Goal: Entertainment & Leisure: Consume media (video, audio)

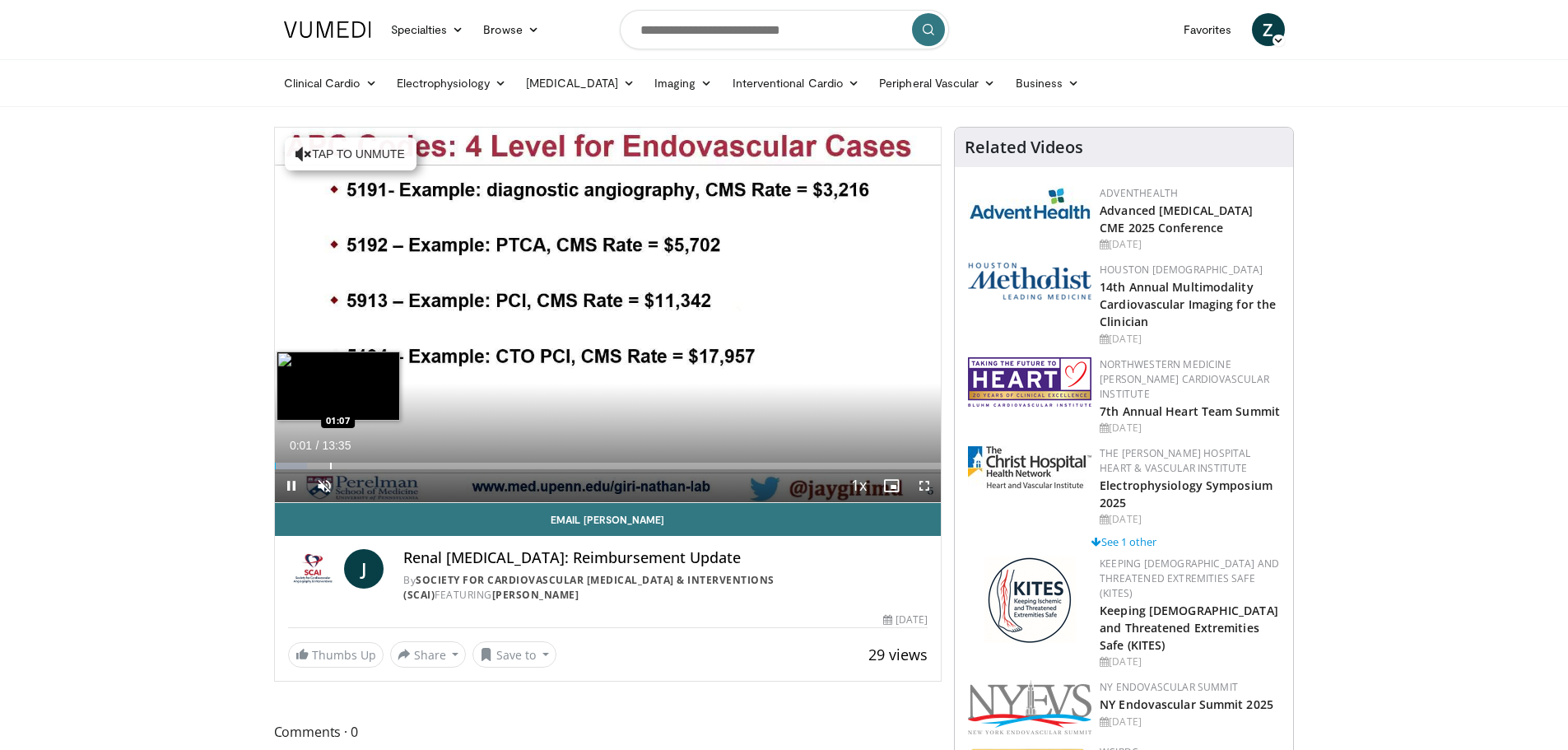
click at [330, 464] on div "Progress Bar" at bounding box center [331, 466] width 2 height 6
click at [359, 466] on div "Progress Bar" at bounding box center [359, 466] width 2 height 6
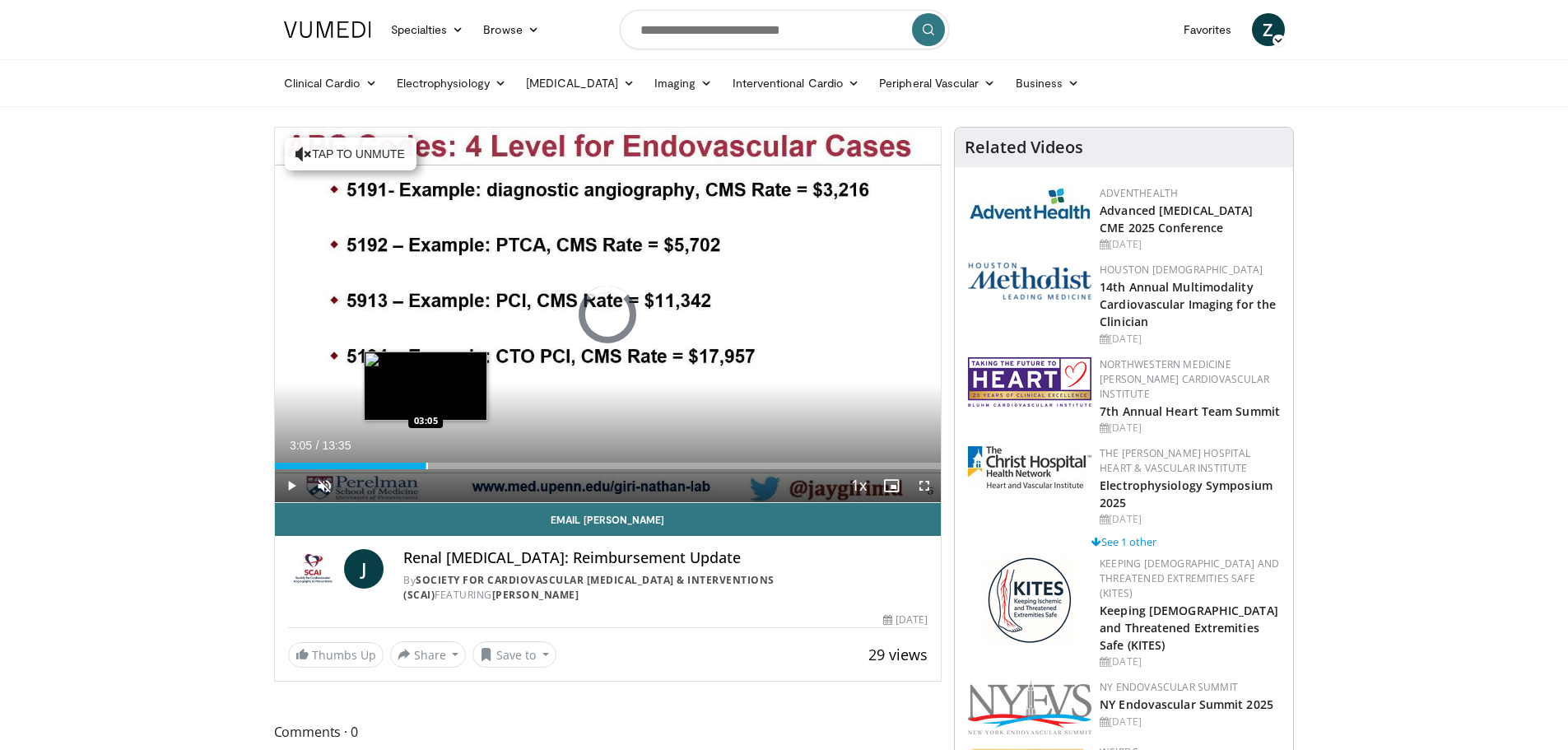
click at [427, 464] on div "Progress Bar" at bounding box center [428, 466] width 2 height 6
drag, startPoint x: 276, startPoint y: 464, endPoint x: 252, endPoint y: 471, distance: 25.0
click at [275, 464] on div "Loaded : 28.16% 00:02 00:03" at bounding box center [608, 466] width 667 height 6
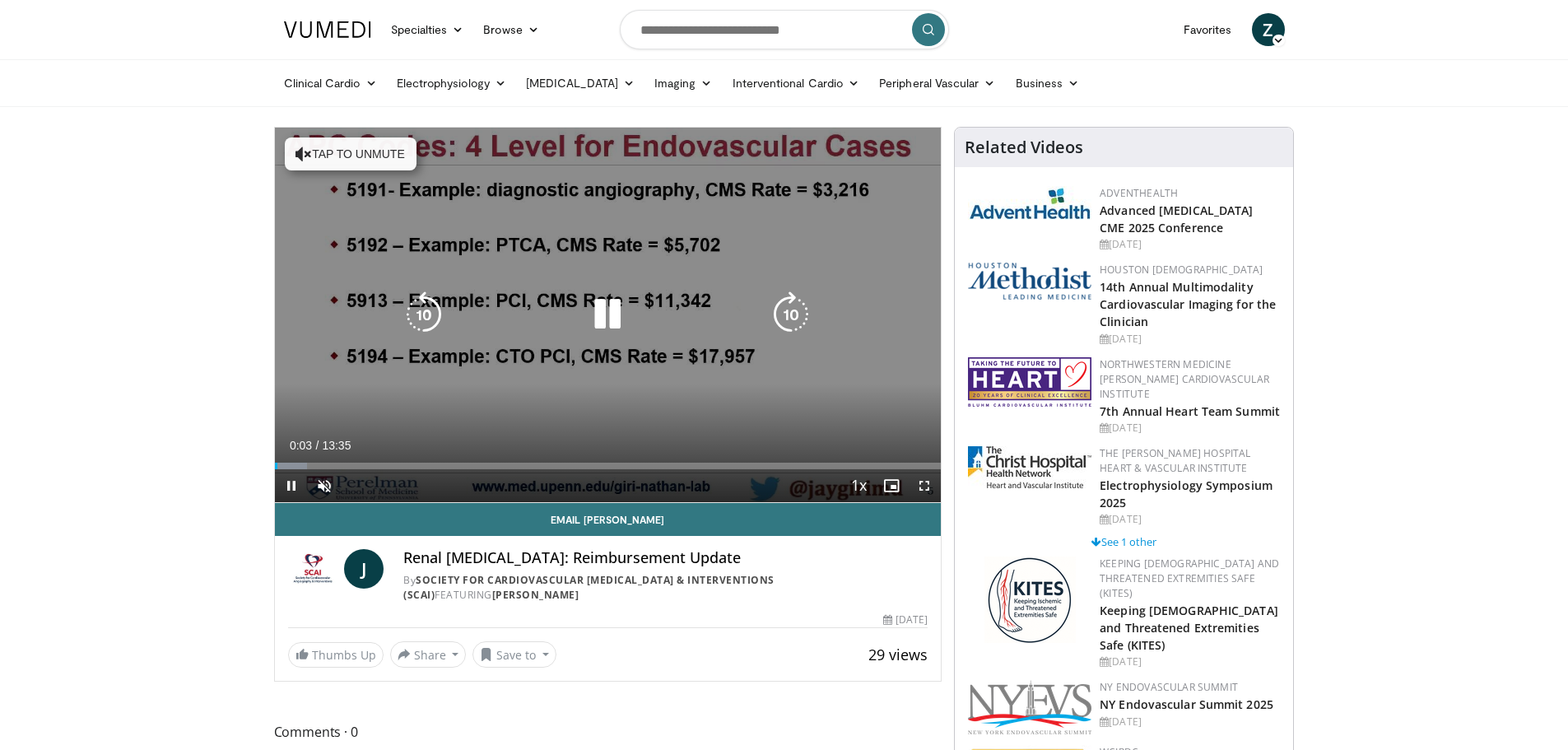
click at [444, 320] on icon "Video Player" at bounding box center [424, 314] width 46 height 46
click at [523, 282] on div "10 seconds Tap to unmute" at bounding box center [608, 314] width 667 height 375
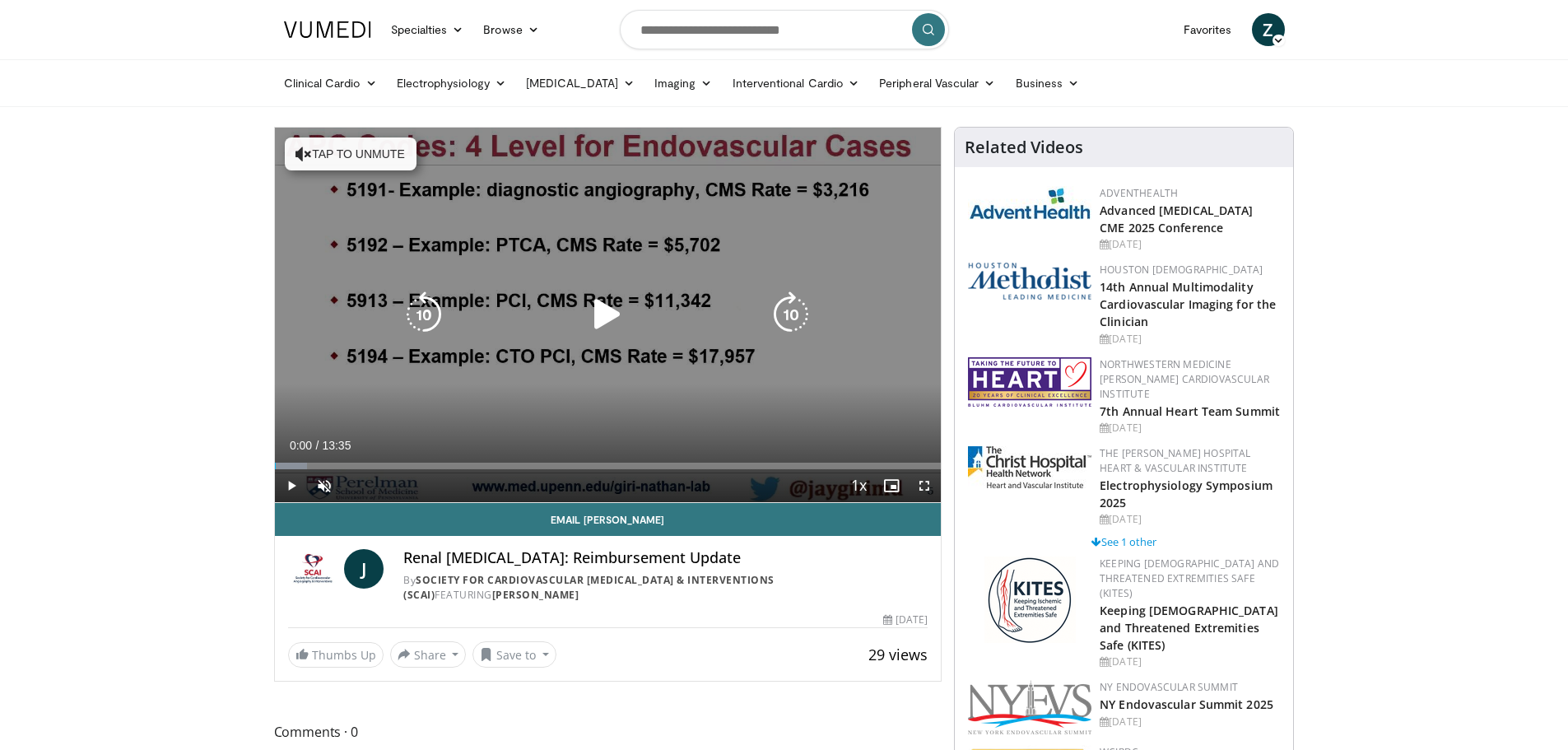
click at [594, 433] on div "10 seconds Tap to unmute" at bounding box center [608, 314] width 667 height 375
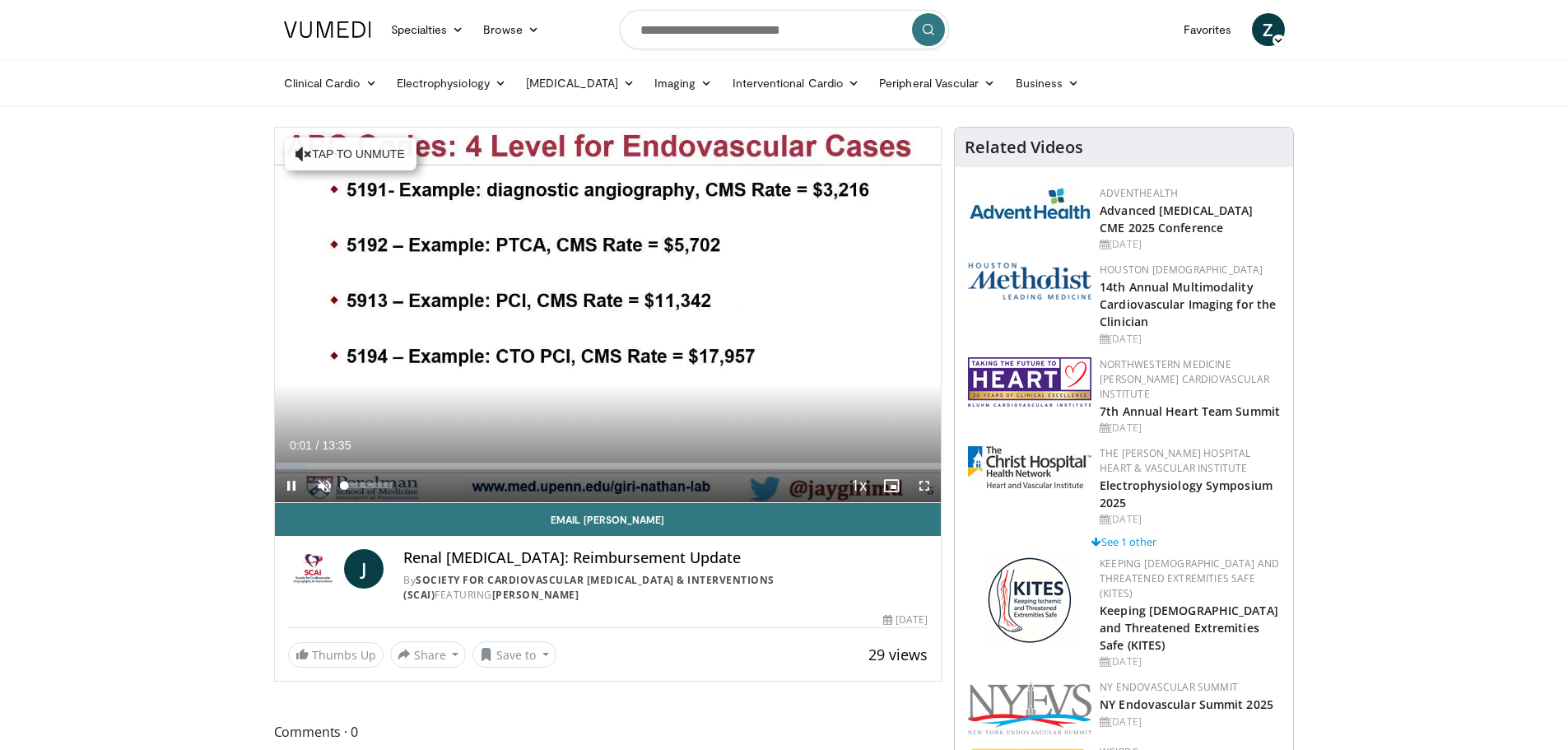
click at [331, 488] on span "Video Player" at bounding box center [324, 485] width 33 height 33
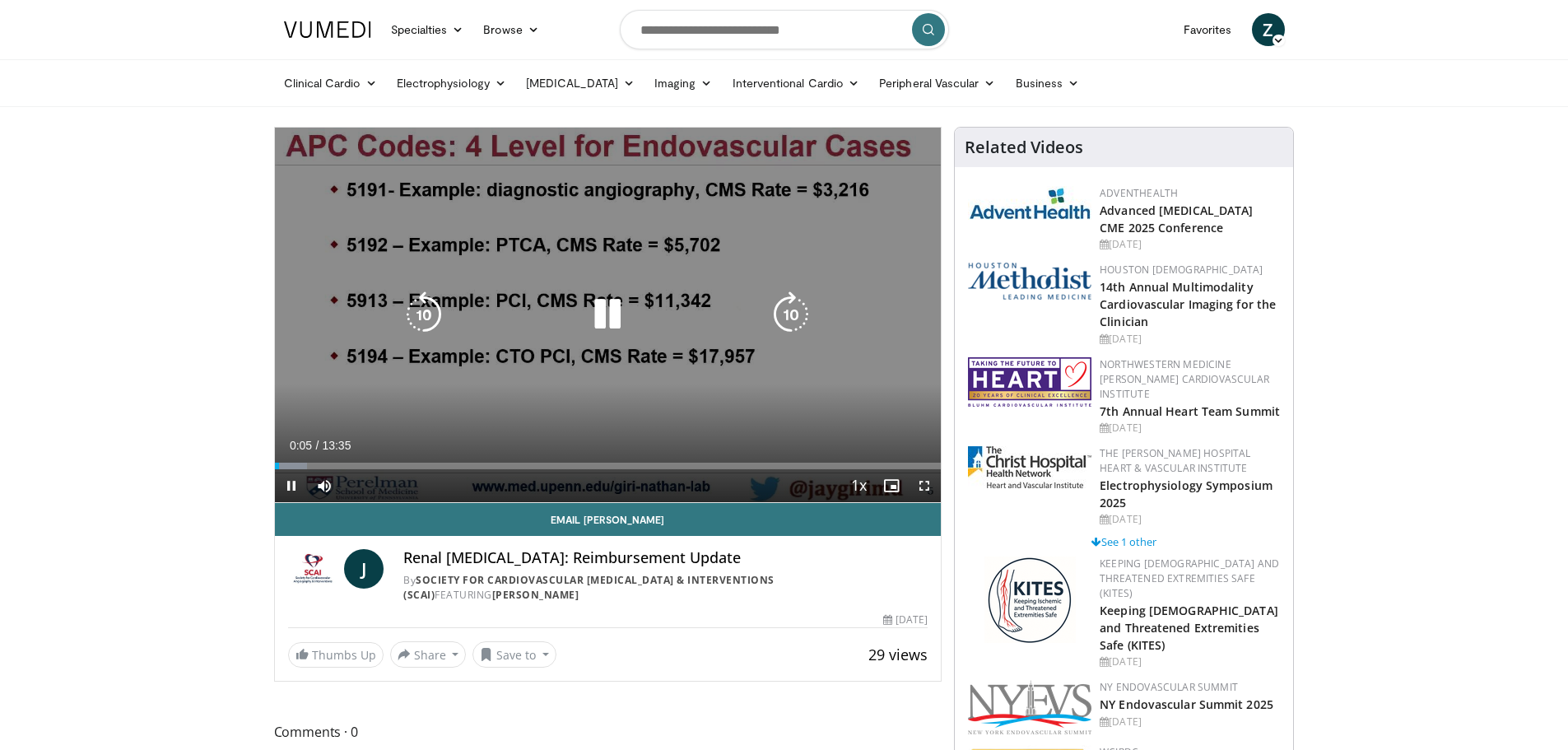
click at [787, 321] on icon "Video Player" at bounding box center [792, 314] width 46 height 46
click at [788, 305] on icon "Video Player" at bounding box center [792, 314] width 46 height 46
click at [787, 305] on icon "Video Player" at bounding box center [792, 314] width 46 height 46
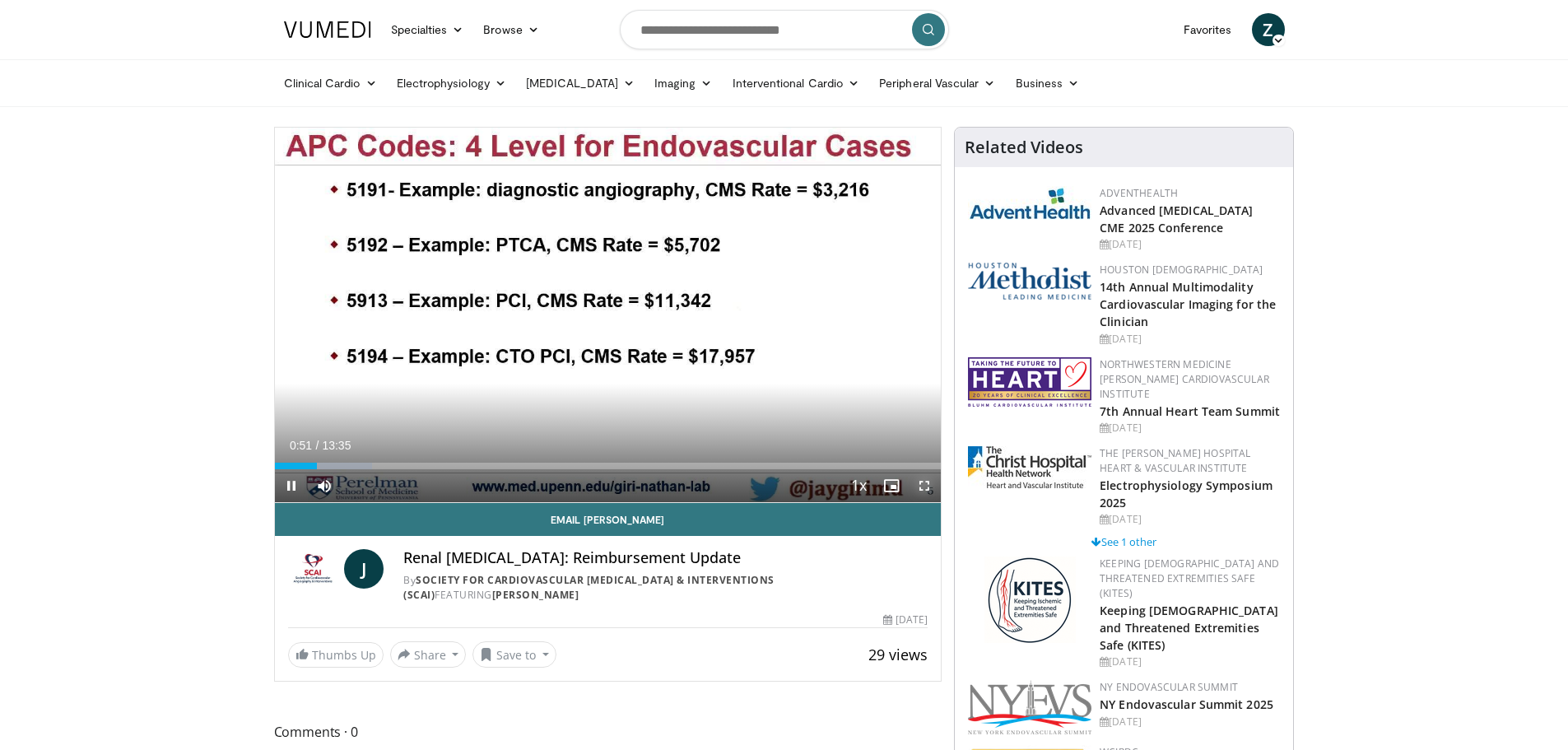
click at [923, 490] on span "Video Player" at bounding box center [924, 485] width 33 height 33
click at [370, 483] on div "Volume Level" at bounding box center [358, 485] width 26 height 6
drag, startPoint x: 345, startPoint y: 485, endPoint x: 405, endPoint y: 484, distance: 60.0
click at [348, 484] on div "0%" at bounding box center [368, 485] width 47 height 6
click at [390, 482] on div "96%" at bounding box center [368, 485] width 58 height 33
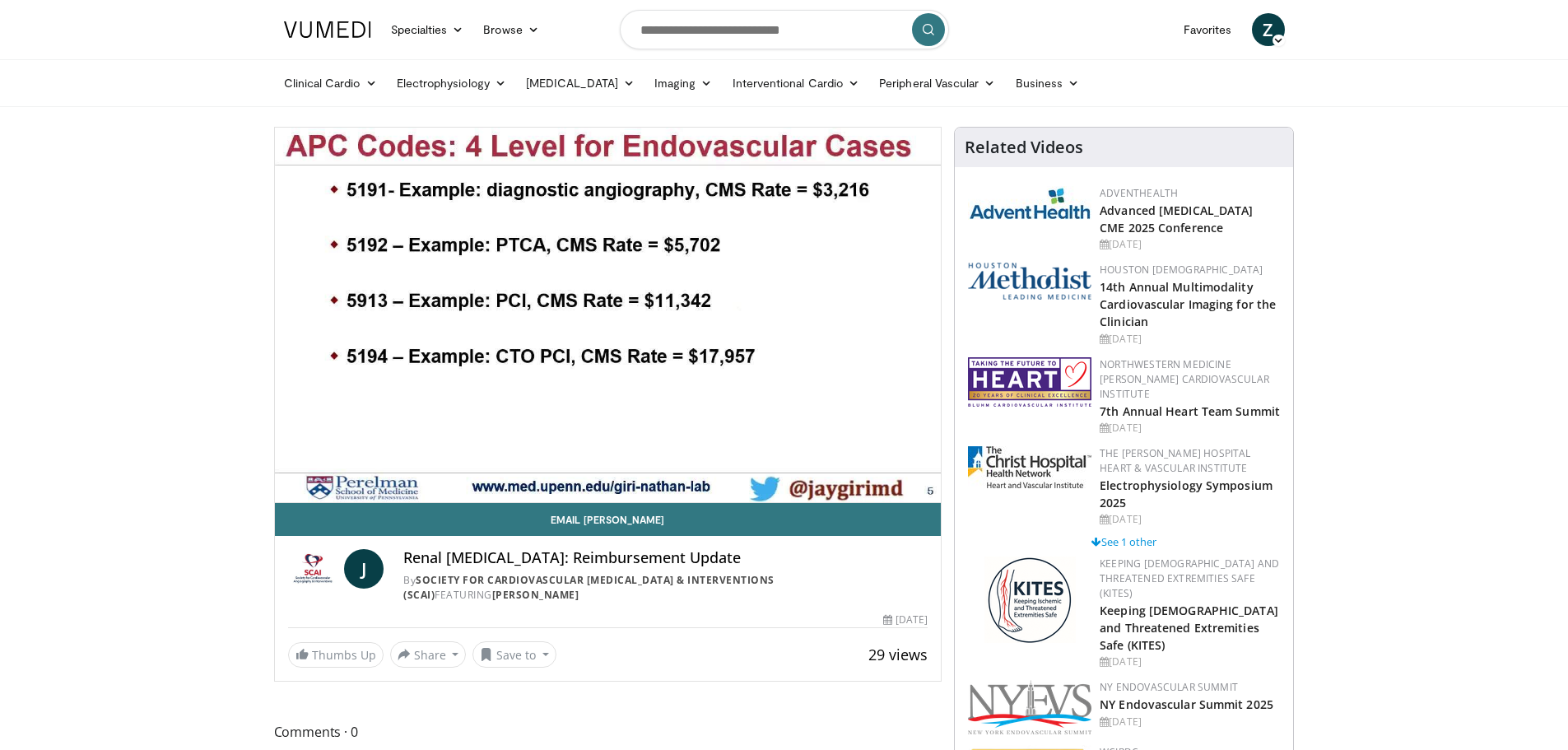
drag, startPoint x: 1485, startPoint y: 145, endPoint x: 1461, endPoint y: 158, distance: 27.3
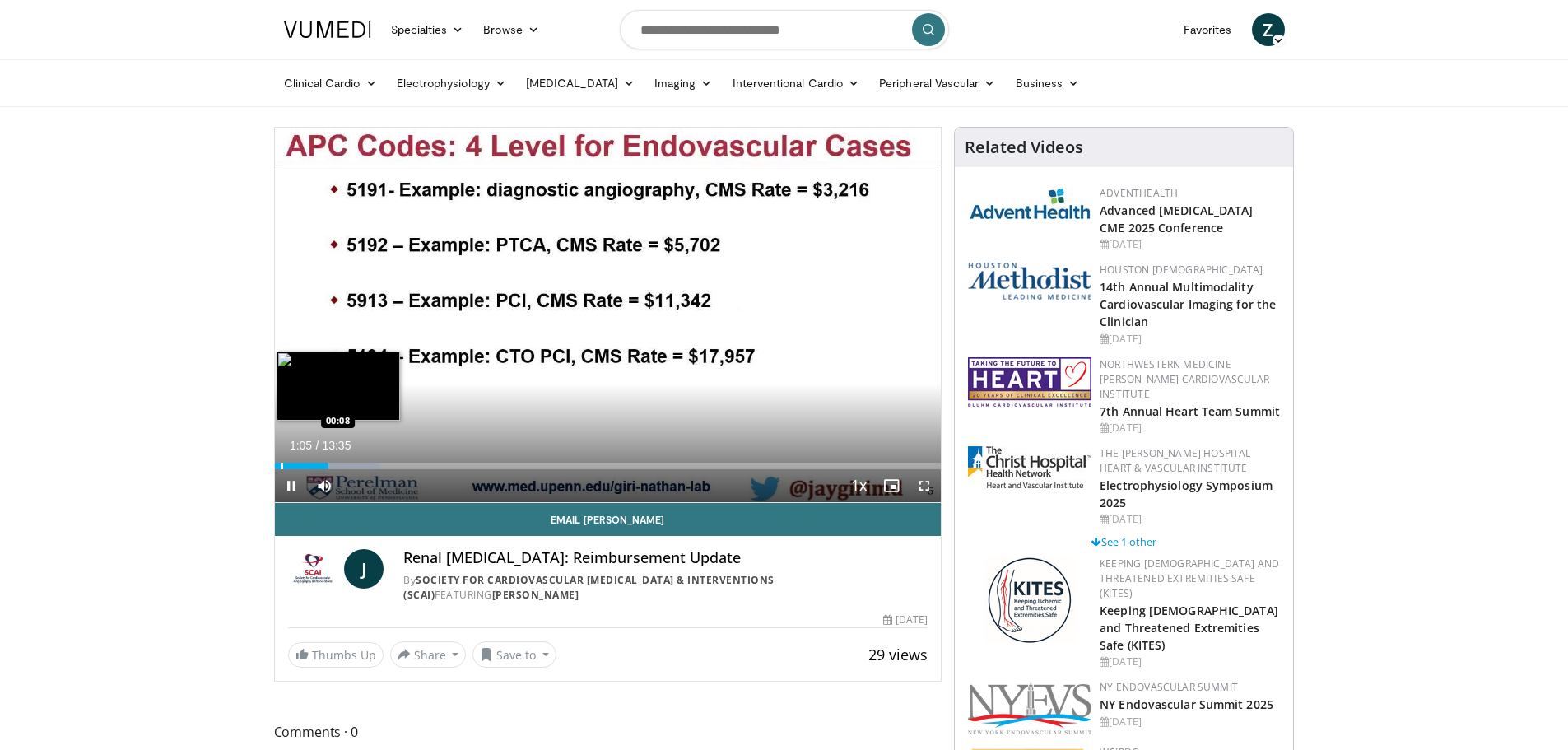
click at [282, 460] on div "Loaded : 15.91% 01:06 00:08" at bounding box center [608, 461] width 667 height 16
click at [921, 487] on span "Video Player" at bounding box center [924, 485] width 33 height 33
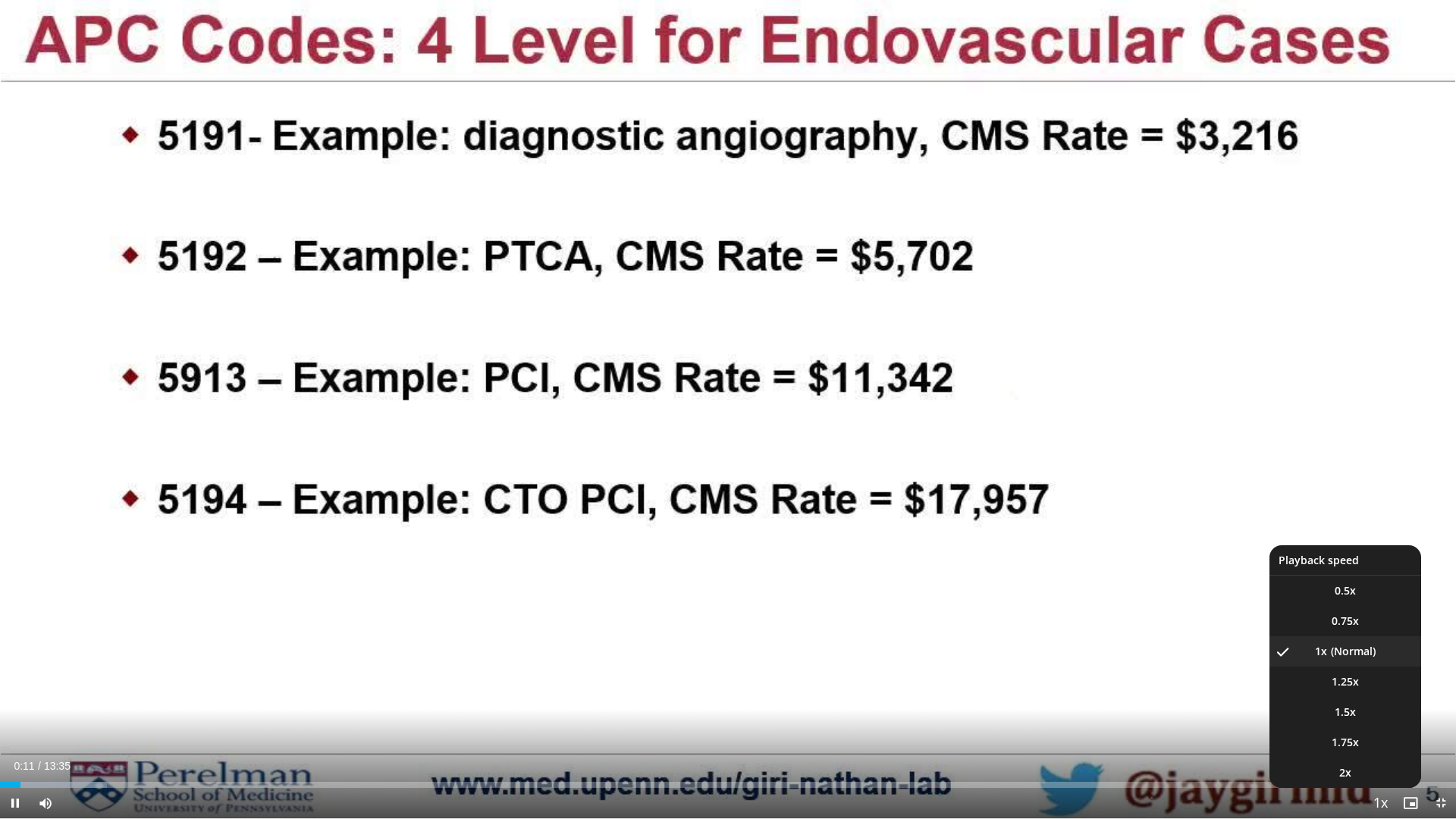
click at [1387, 690] on span "Video Player" at bounding box center [1380, 804] width 21 height 30
click at [1339, 690] on span "2x" at bounding box center [1345, 773] width 12 height 15
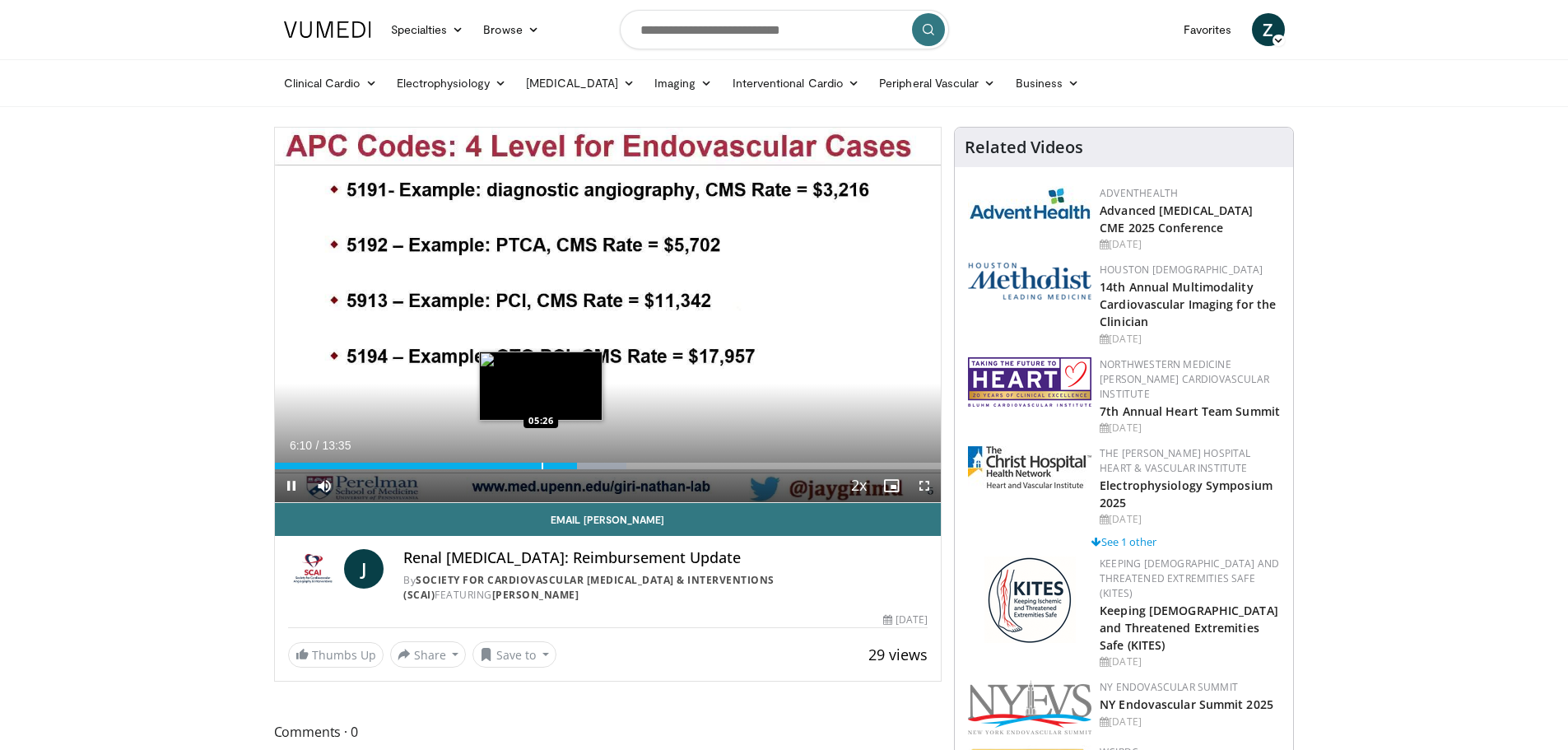
click at [542, 468] on div "Progress Bar" at bounding box center [543, 466] width 2 height 6
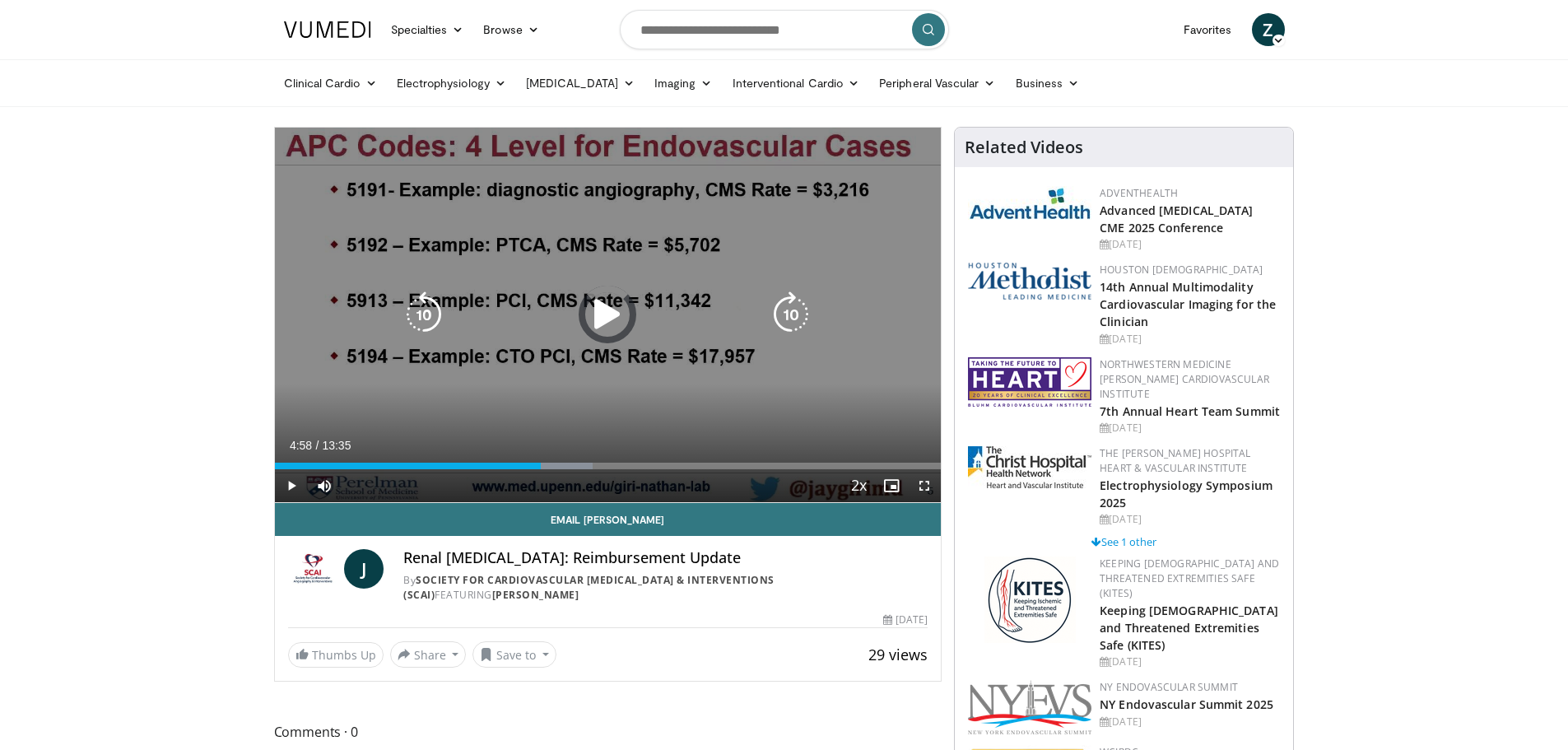
click at [0, 0] on div "Progress Bar" at bounding box center [0, 0] width 0 height 0
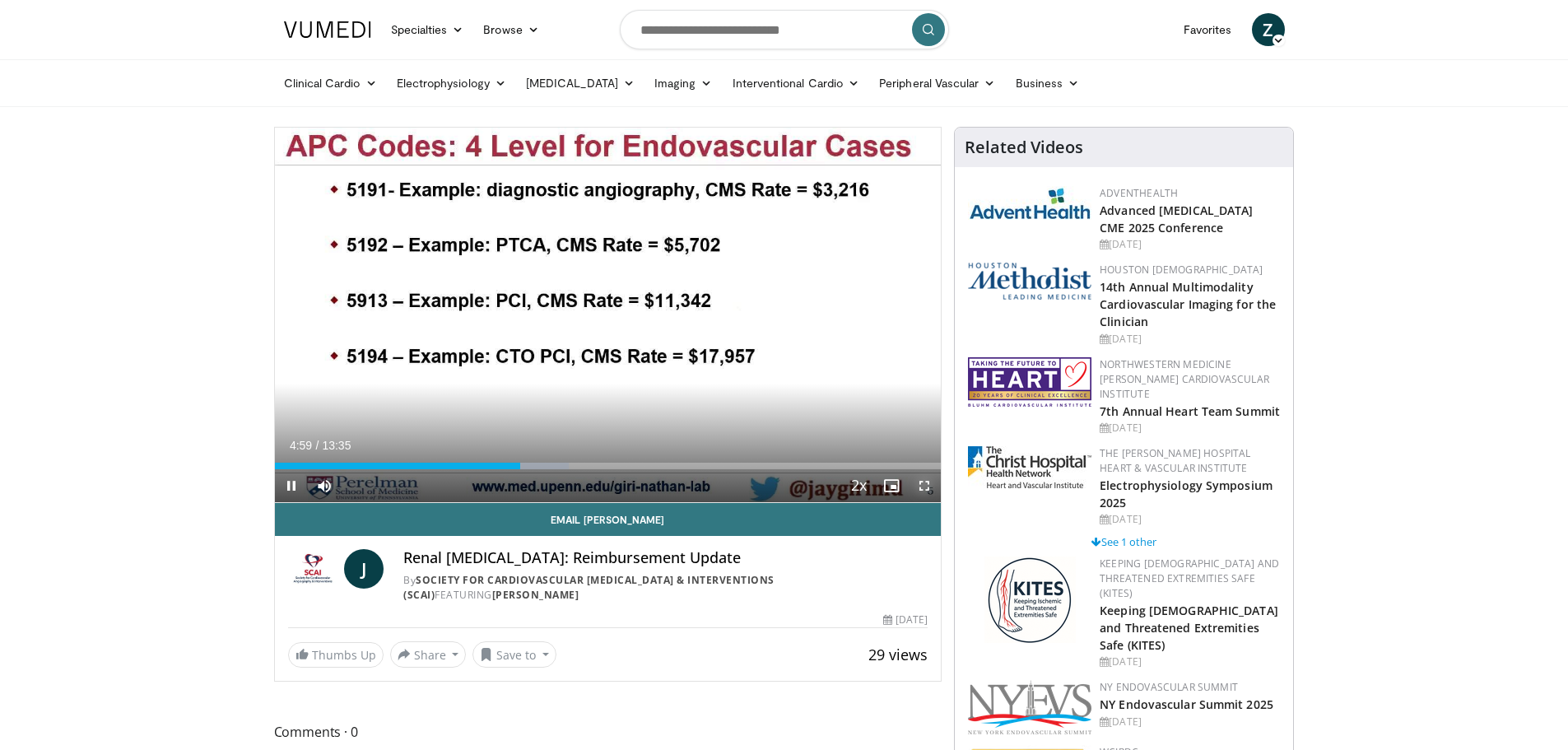
click at [923, 485] on span "Video Player" at bounding box center [924, 485] width 33 height 33
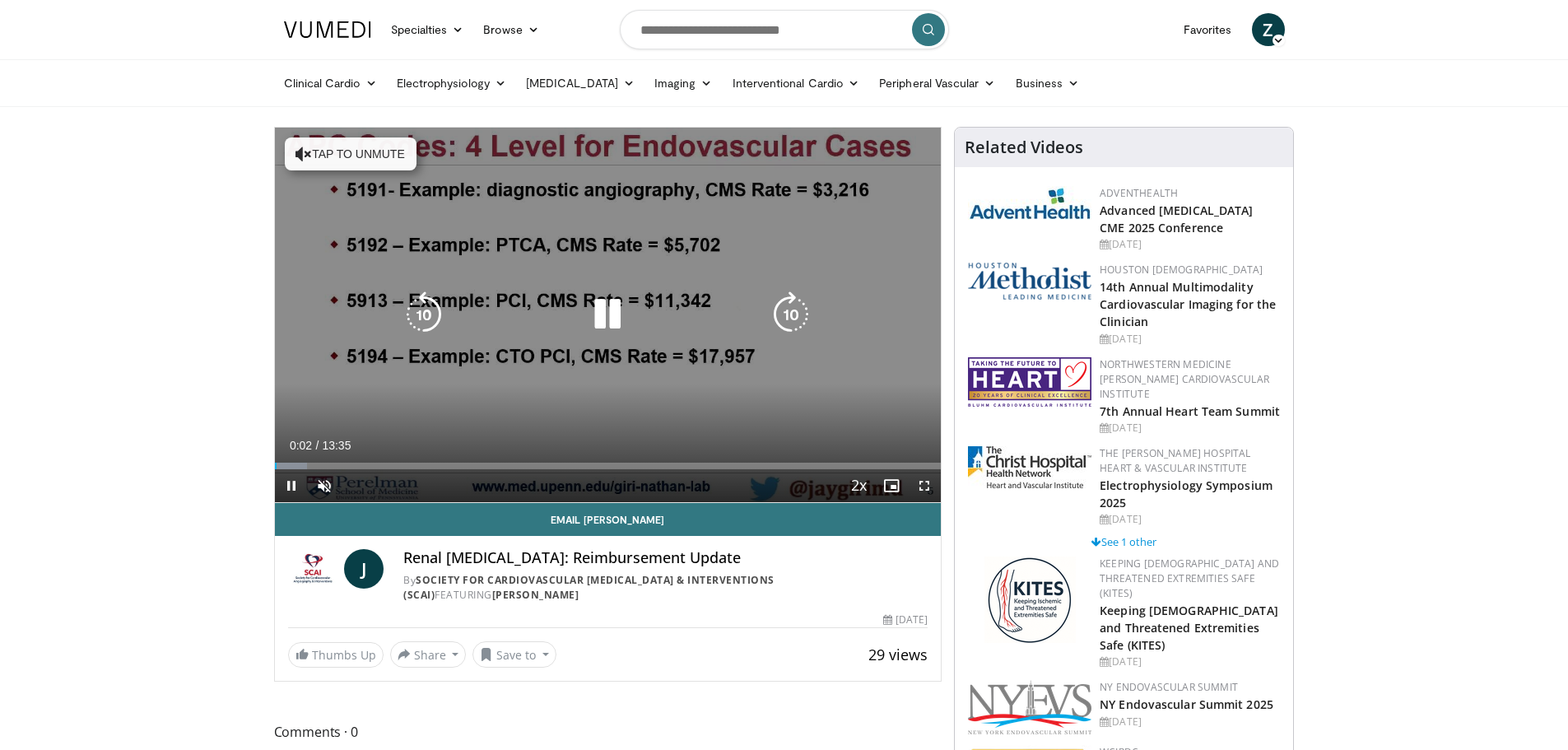
click at [606, 305] on icon "Video Player" at bounding box center [607, 314] width 46 height 46
